Goal: Task Accomplishment & Management: Complete application form

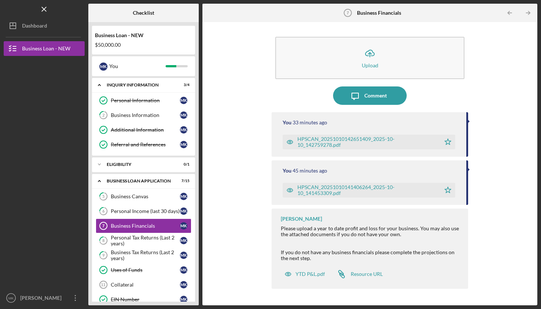
scroll to position [261, 0]
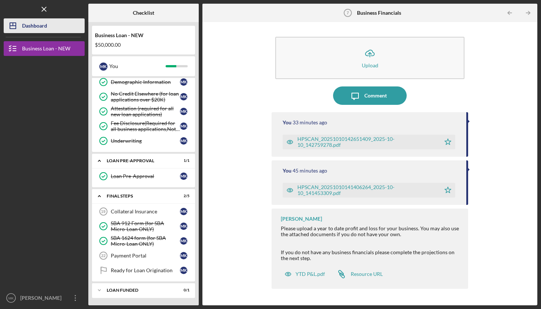
click at [44, 30] on div "Dashboard" at bounding box center [34, 26] width 25 height 17
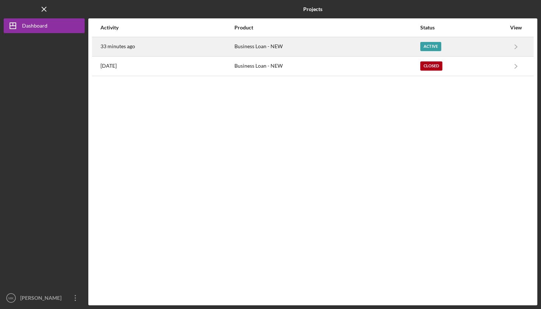
click at [223, 48] on div "33 minutes ago" at bounding box center [166, 47] width 133 height 18
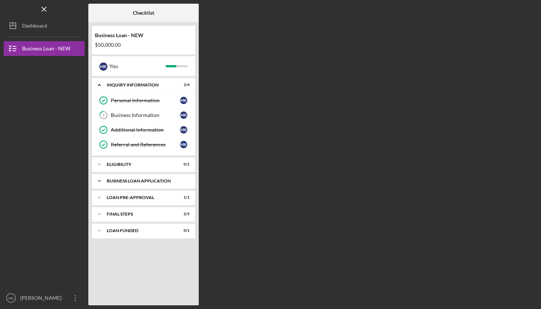
click at [142, 183] on div "Icon/Expander BUSINESS LOAN APPLICATION 7 / 15" at bounding box center [143, 181] width 103 height 15
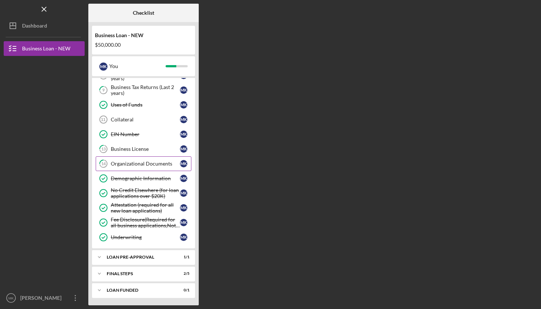
scroll to position [165, 0]
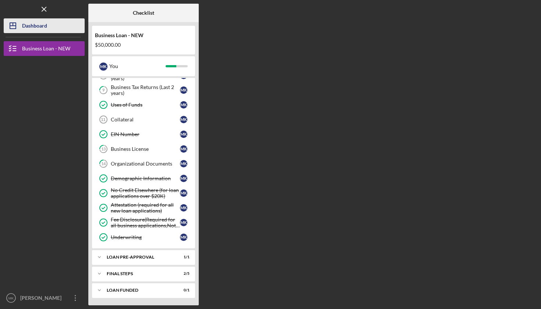
click at [38, 26] on div "Dashboard" at bounding box center [34, 26] width 25 height 17
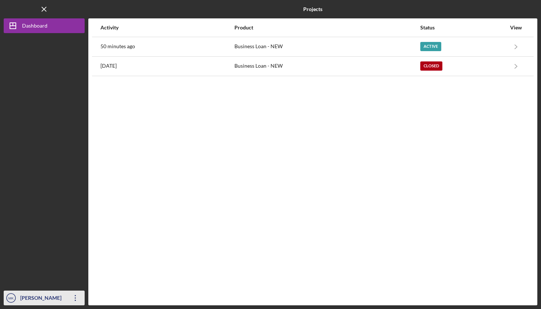
click at [38, 300] on div "[PERSON_NAME]" at bounding box center [42, 298] width 48 height 17
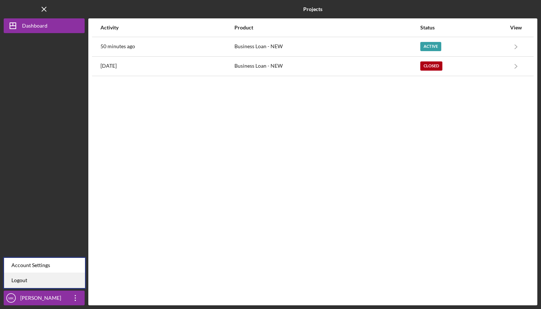
click at [42, 280] on link "Logout" at bounding box center [44, 280] width 81 height 15
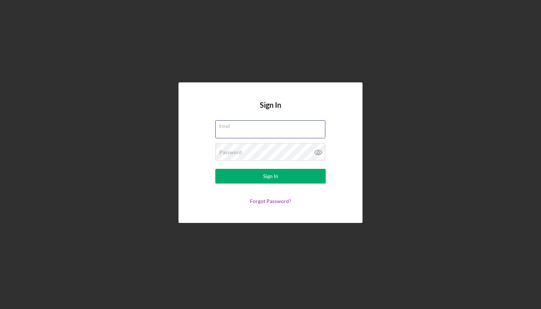
type input "[EMAIL_ADDRESS][DOMAIN_NAME]"
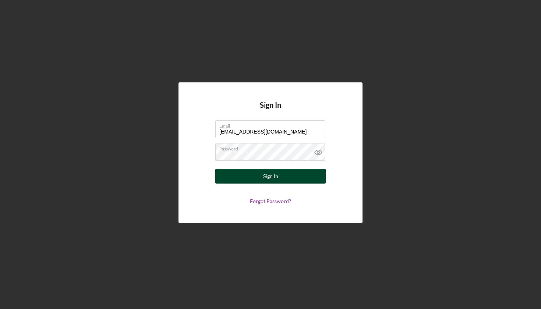
click at [264, 177] on div "Sign In" at bounding box center [270, 176] width 15 height 15
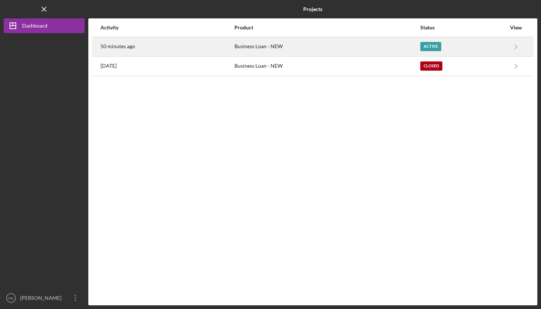
click at [325, 42] on div "Business Loan - NEW" at bounding box center [326, 47] width 185 height 18
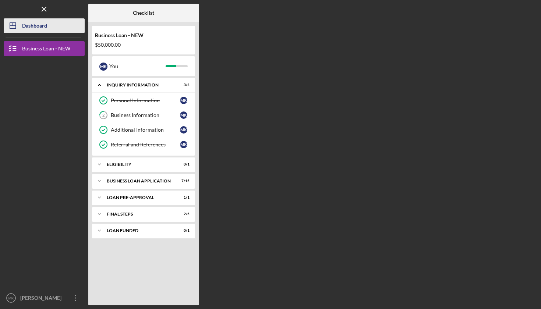
click at [49, 24] on button "Icon/Dashboard Dashboard" at bounding box center [44, 25] width 81 height 15
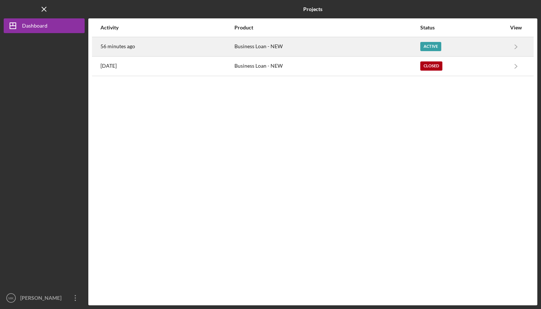
click at [167, 46] on div "56 minutes ago" at bounding box center [166, 47] width 133 height 18
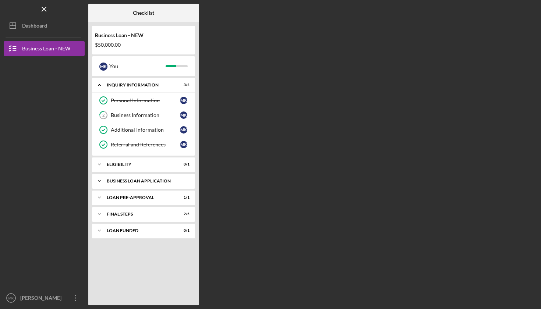
click at [151, 179] on div "BUSINESS LOAN APPLICATION" at bounding box center [146, 181] width 79 height 4
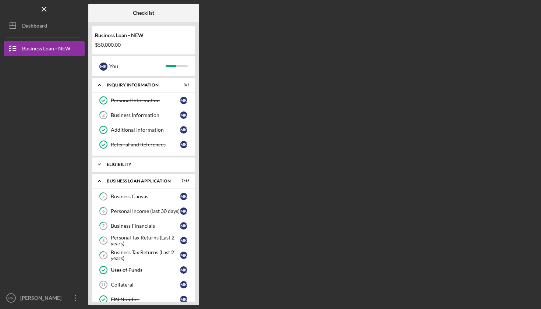
click at [120, 164] on div "ELIGIBILITY" at bounding box center [146, 164] width 79 height 4
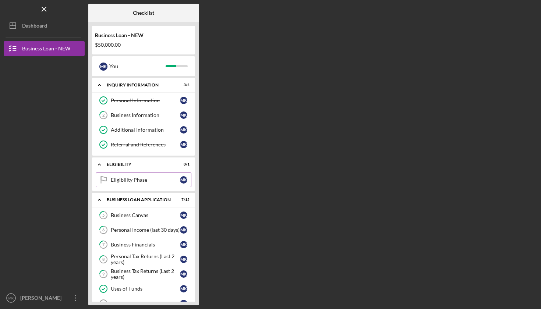
click at [119, 182] on div "Eligibility Phase" at bounding box center [145, 180] width 69 height 6
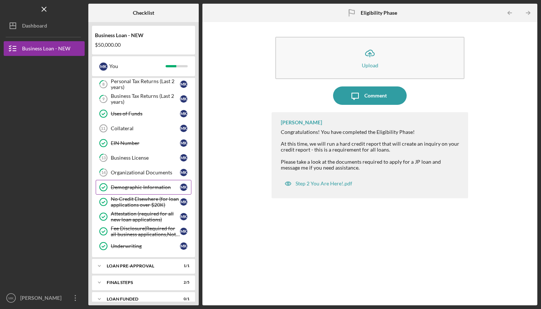
scroll to position [176, 0]
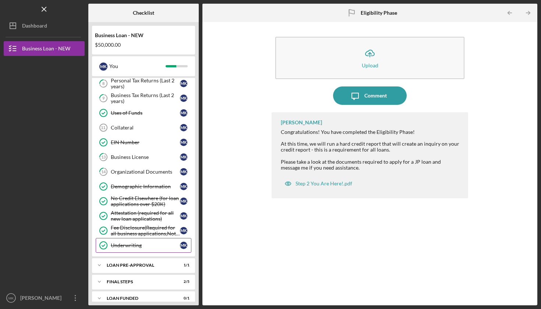
click at [128, 244] on div "Underwriting" at bounding box center [145, 245] width 69 height 6
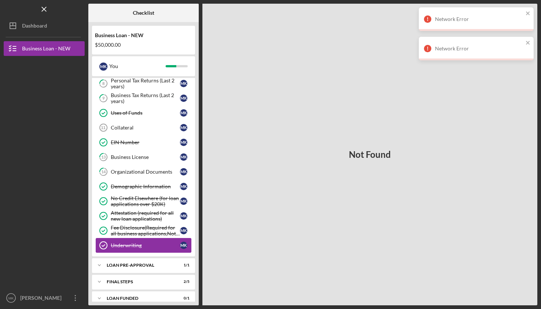
click at [121, 246] on div "Underwriting" at bounding box center [145, 245] width 69 height 6
click at [313, 185] on div "Not Found" at bounding box center [369, 155] width 335 height 302
click at [527, 42] on icon "close" at bounding box center [527, 43] width 4 height 4
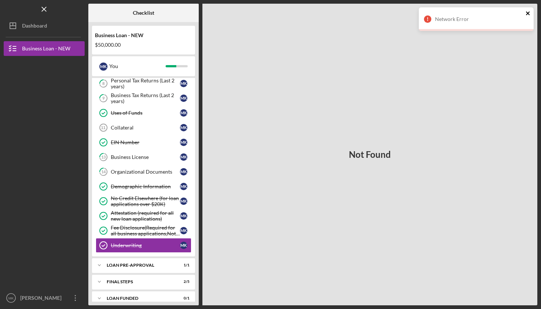
click at [528, 13] on icon "close" at bounding box center [527, 13] width 4 height 4
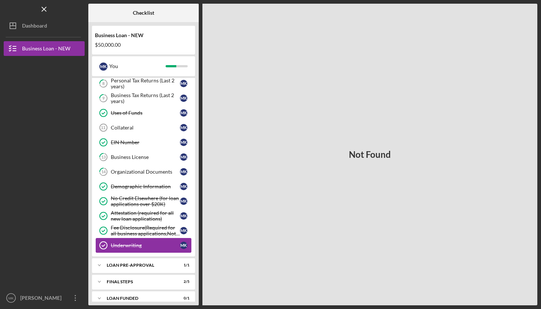
click at [131, 245] on div "Underwriting" at bounding box center [145, 245] width 69 height 6
click at [125, 230] on div "Fee Disclosure(Required for all business applications,Not needed for Contractor…" at bounding box center [145, 231] width 69 height 12
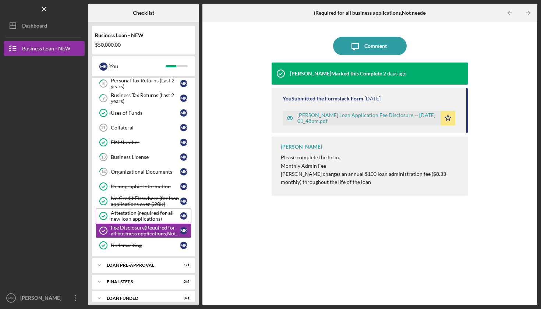
click at [125, 215] on div "Attestation (required for all new loan applications)" at bounding box center [145, 216] width 69 height 12
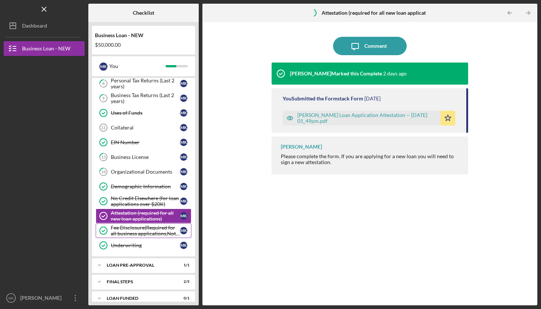
click at [124, 232] on div "Fee Disclosure(Required for all business applications,Not needed for Contractor…" at bounding box center [145, 231] width 69 height 12
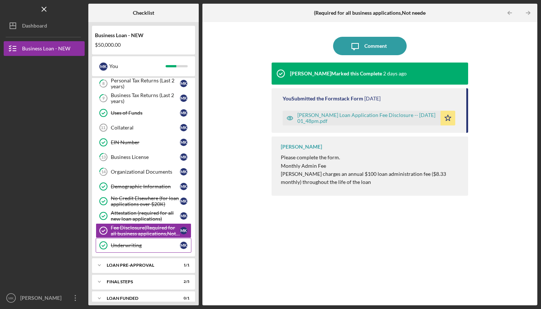
click at [124, 243] on div "Underwriting" at bounding box center [145, 245] width 69 height 6
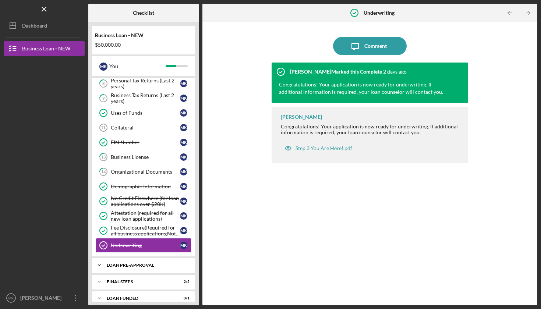
click at [131, 266] on div "LOAN PRE-APPROVAL" at bounding box center [146, 265] width 79 height 4
click at [134, 281] on div "Loan Pre-Approval" at bounding box center [145, 281] width 69 height 6
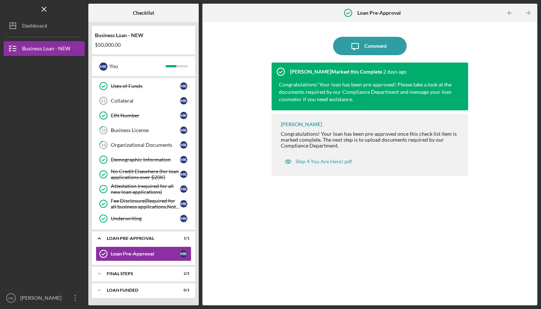
scroll to position [203, 0]
click at [126, 273] on div "FINAL STEPS" at bounding box center [146, 273] width 79 height 4
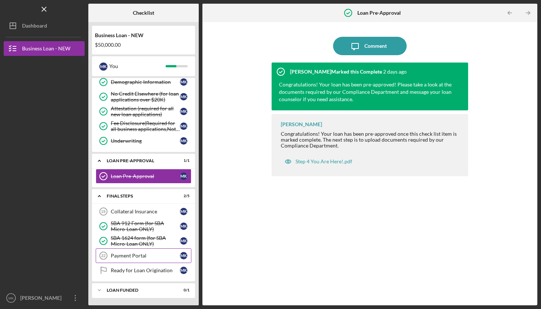
scroll to position [280, 0]
click at [136, 270] on div "Ready for Loan Origination" at bounding box center [145, 270] width 69 height 6
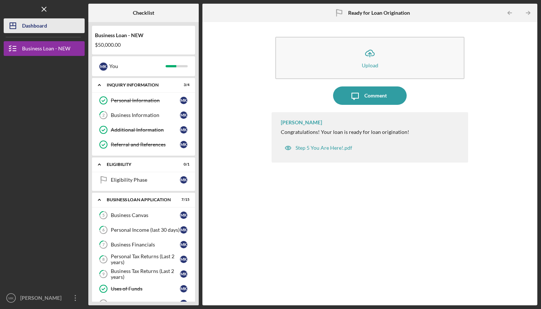
click at [40, 24] on div "Dashboard" at bounding box center [34, 26] width 25 height 17
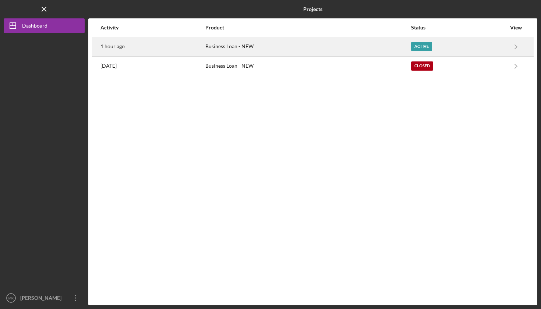
click at [176, 47] on div "1 hour ago" at bounding box center [152, 47] width 104 height 18
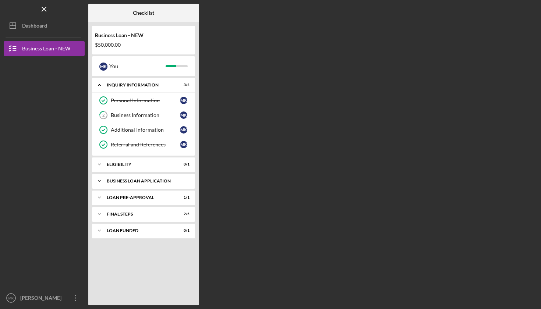
click at [143, 180] on div "BUSINESS LOAN APPLICATION" at bounding box center [146, 181] width 79 height 4
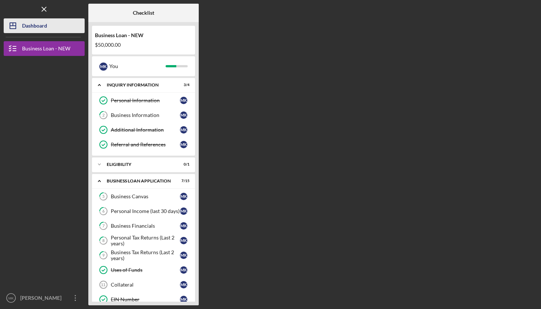
click at [43, 23] on div "Dashboard" at bounding box center [34, 26] width 25 height 17
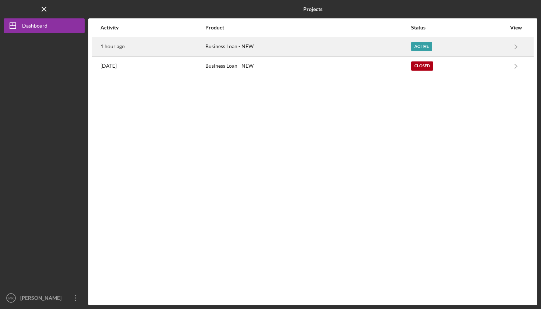
click at [202, 49] on div "1 hour ago" at bounding box center [152, 47] width 104 height 18
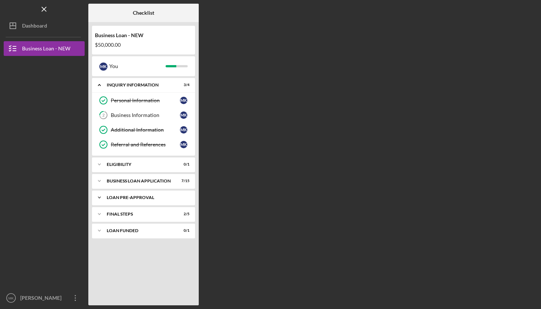
click at [128, 200] on div "Icon/Expander LOAN PRE-APPROVAL 1 / 1" at bounding box center [143, 197] width 103 height 15
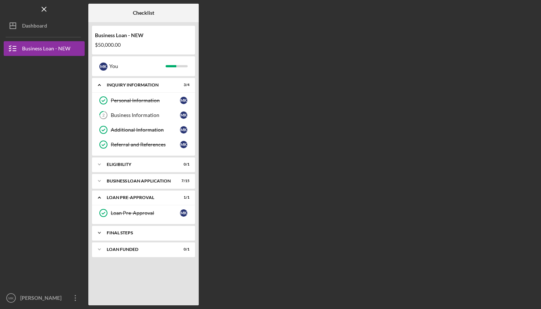
click at [127, 236] on div "Icon/Expander FINAL STEPS 2 / 5" at bounding box center [143, 232] width 103 height 15
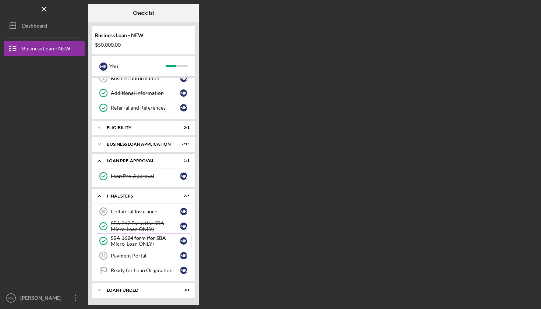
scroll to position [37, 0]
click at [139, 144] on div "BUSINESS LOAN APPLICATION" at bounding box center [146, 144] width 79 height 4
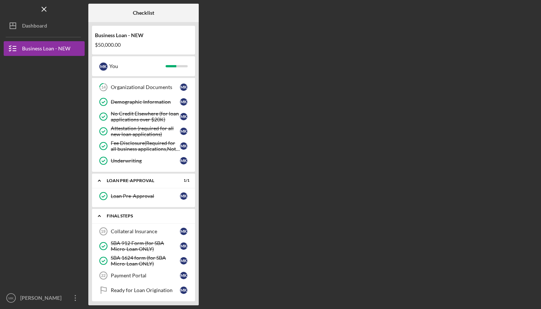
scroll to position [245, 0]
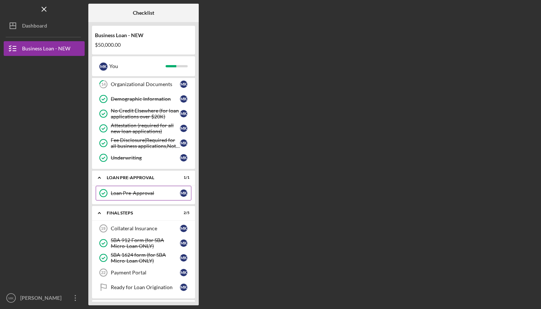
click at [139, 195] on div "Loan Pre-Approval" at bounding box center [145, 193] width 69 height 6
